Goal: Information Seeking & Learning: Learn about a topic

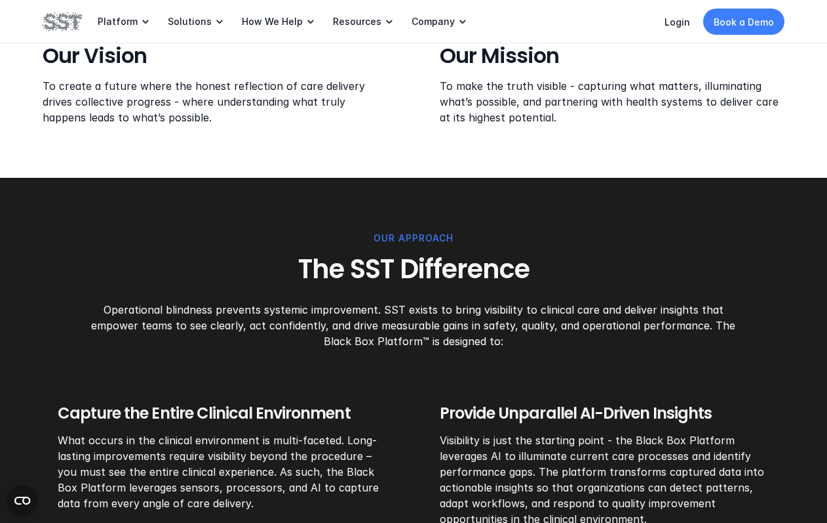
scroll to position [761, 0]
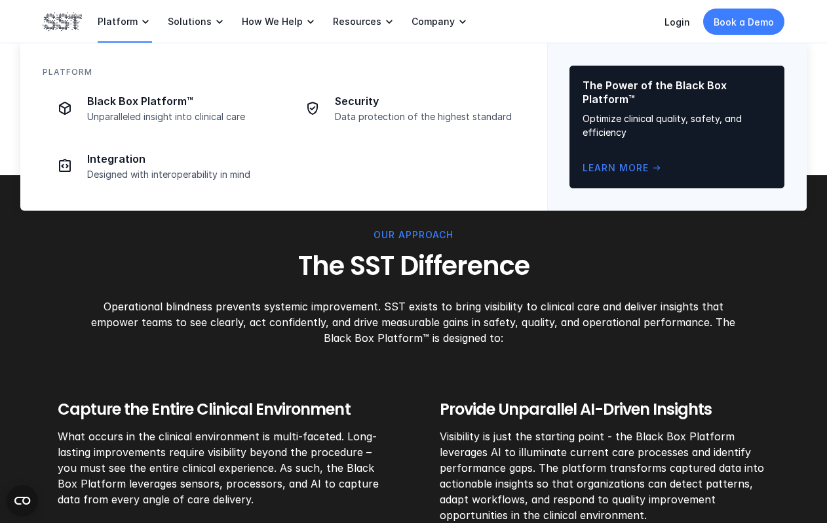
click at [139, 24] on icon at bounding box center [145, 21] width 13 height 13
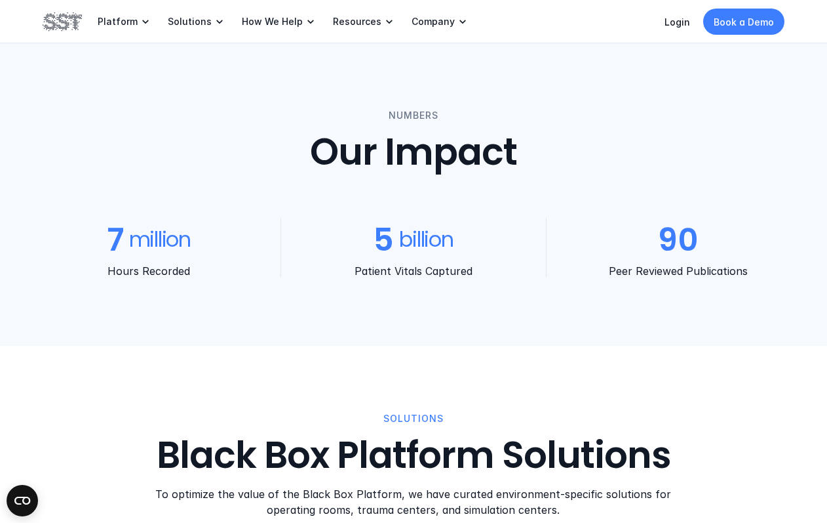
scroll to position [1115, 0]
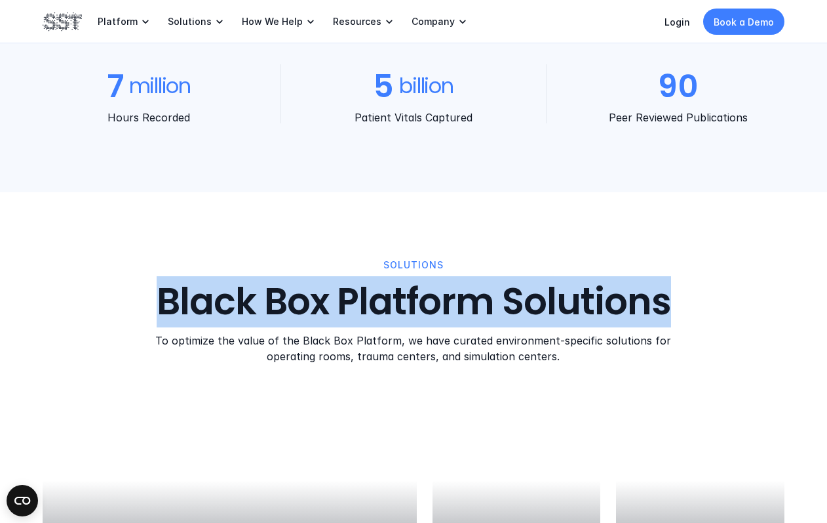
drag, startPoint x: 666, startPoint y: 307, endPoint x: 151, endPoint y: 306, distance: 515.3
click at [151, 306] on div "SOLUTIONS Black Box Platform Solutions To optimize the value of the Black Box P…" at bounding box center [414, 311] width 742 height 106
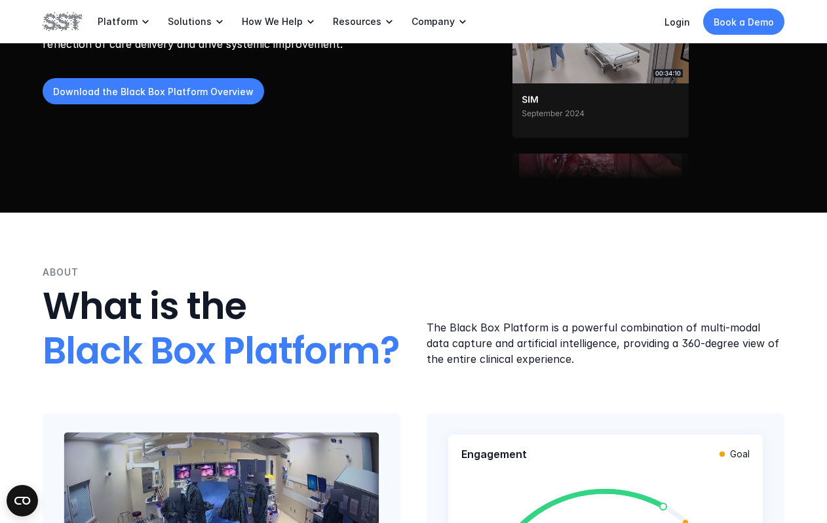
scroll to position [0, 0]
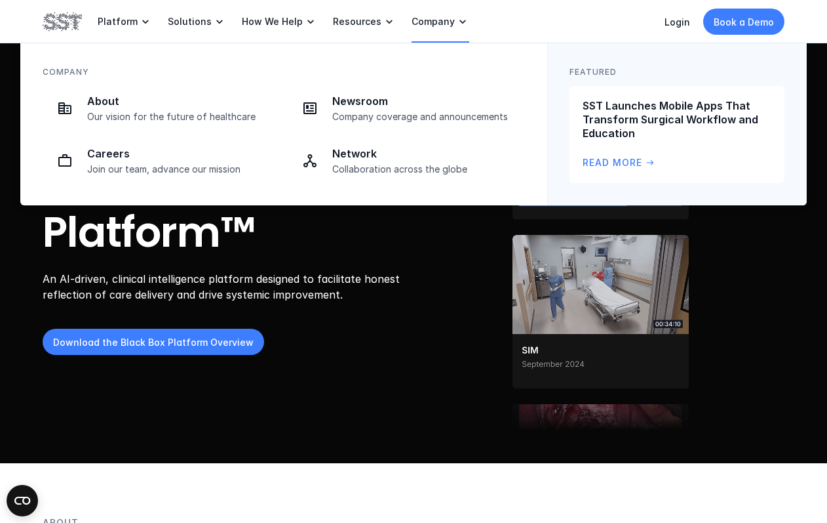
click at [412, 38] on link "Company" at bounding box center [441, 21] width 58 height 43
click at [146, 95] on p "About" at bounding box center [179, 101] width 185 height 14
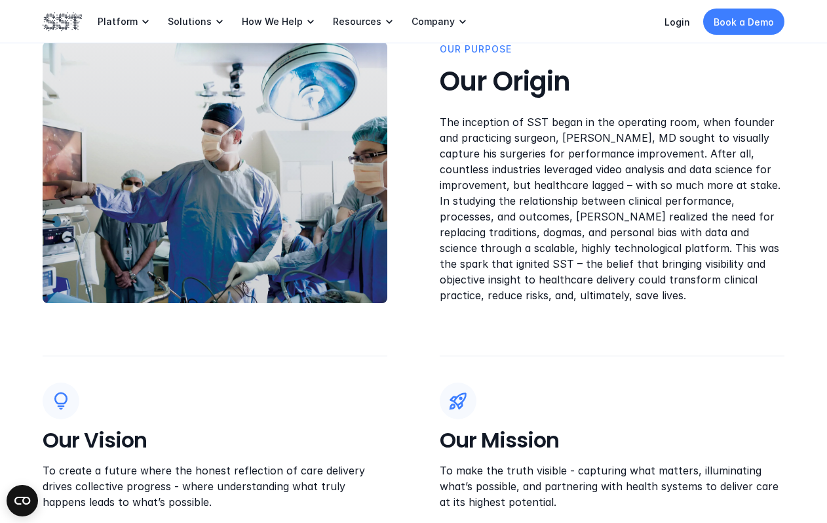
scroll to position [376, 0]
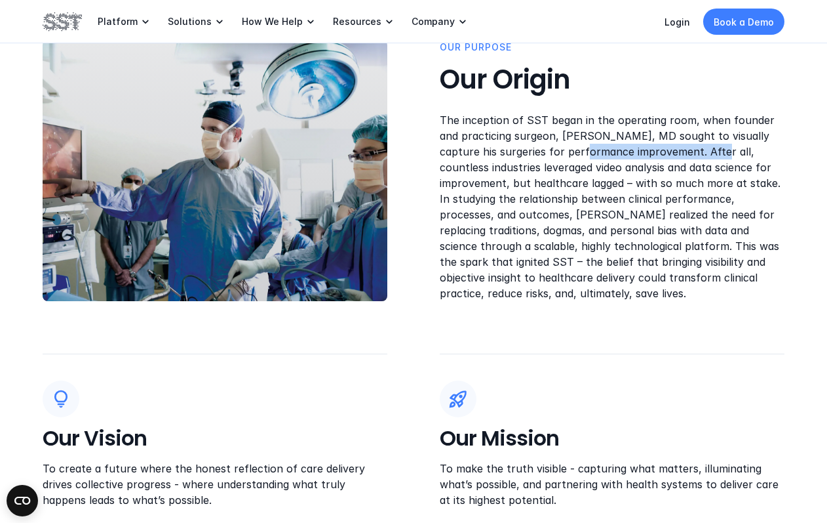
drag, startPoint x: 561, startPoint y: 152, endPoint x: 701, endPoint y: 157, distance: 139.8
click at [481, 157] on p "The inception of SST began in the operating room, when founder and practicing s…" at bounding box center [612, 206] width 345 height 189
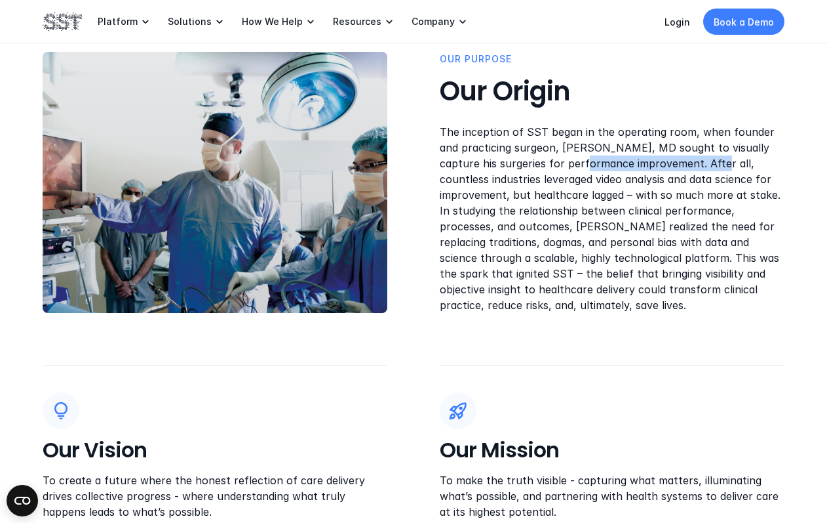
scroll to position [348, 0]
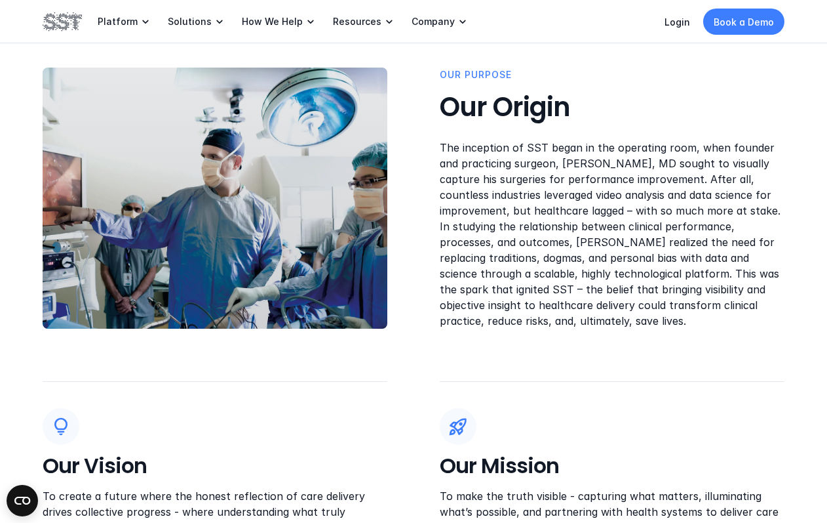
click at [481, 308] on p "The inception of SST began in the operating room, when founder and practicing s…" at bounding box center [612, 234] width 345 height 189
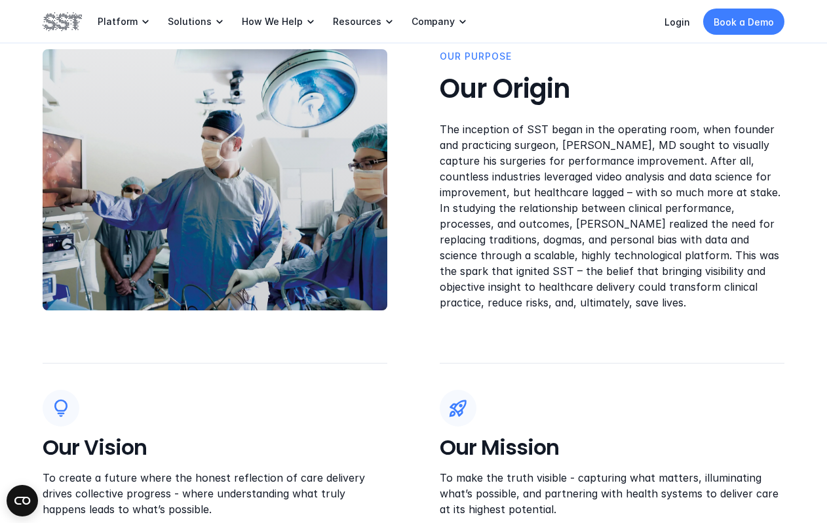
scroll to position [358, 0]
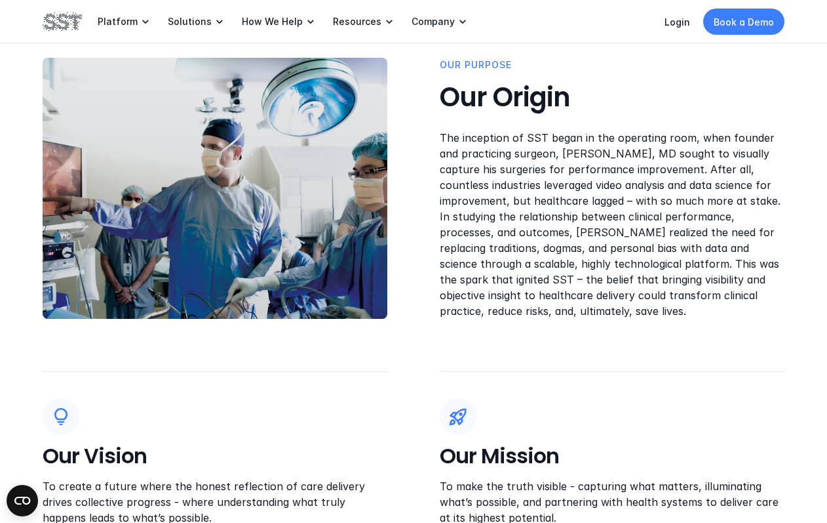
drag, startPoint x: 574, startPoint y: 313, endPoint x: 437, endPoint y: 96, distance: 256.5
click at [437, 96] on div "OUR PUrpose Our Origin The inception of SST began in the operating room, when f…" at bounding box center [414, 188] width 742 height 261
click at [438, 113] on div "OUR PUrpose Our Origin The inception of SST began in the operating room, when f…" at bounding box center [414, 188] width 742 height 261
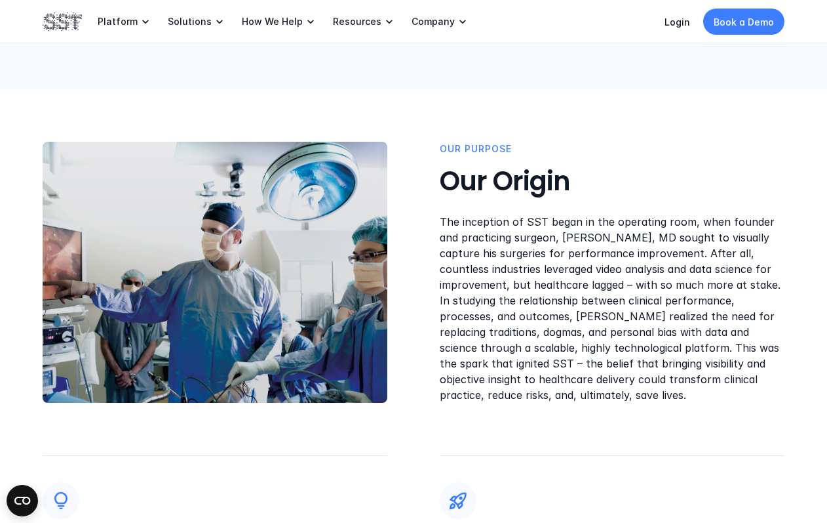
scroll to position [273, 0]
drag, startPoint x: 443, startPoint y: 182, endPoint x: 628, endPoint y: 424, distance: 305.4
click at [481, 426] on div "OUR PUrpose Our Origin The inception of SST began in the operating room, when f…" at bounding box center [413, 376] width 827 height 572
click at [481, 422] on div "OUR PUrpose Our Origin The inception of SST began in the operating room, when f…" at bounding box center [413, 376] width 827 height 572
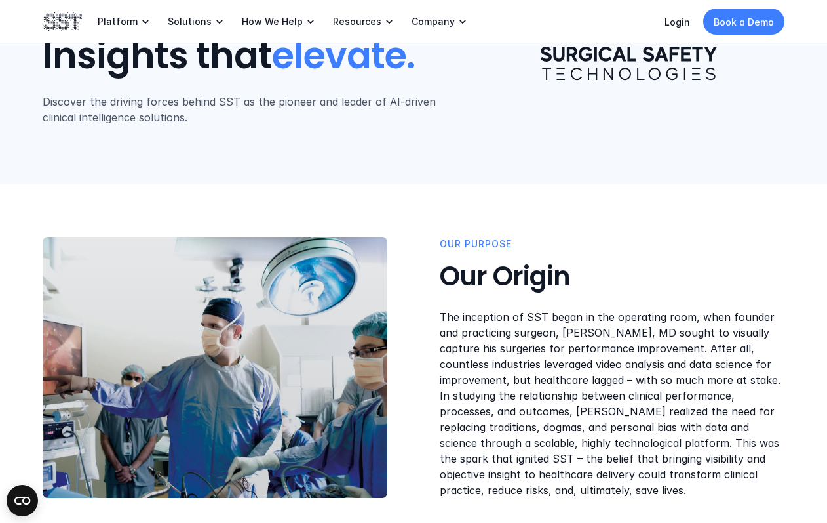
scroll to position [0, 0]
